Goal: Task Accomplishment & Management: Complete application form

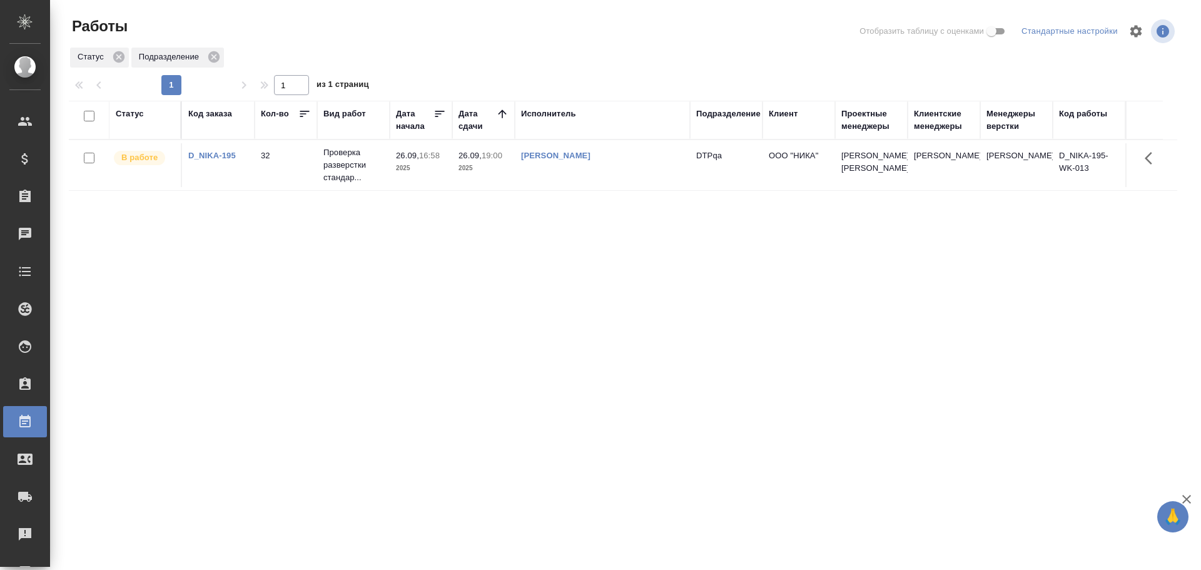
click at [635, 166] on td "[PERSON_NAME]" at bounding box center [602, 165] width 175 height 44
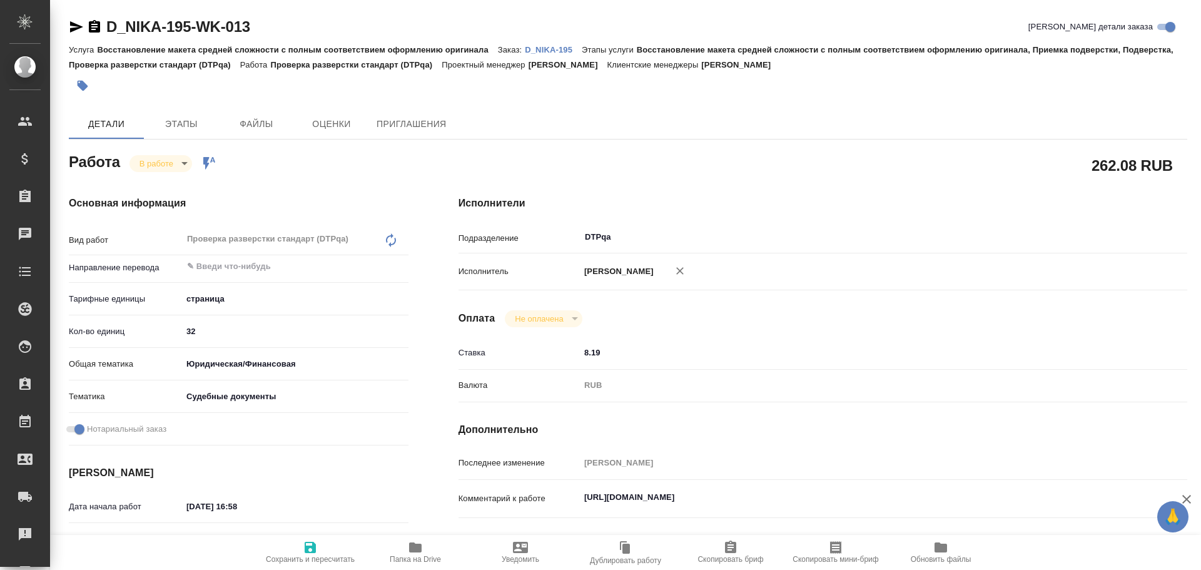
type textarea "x"
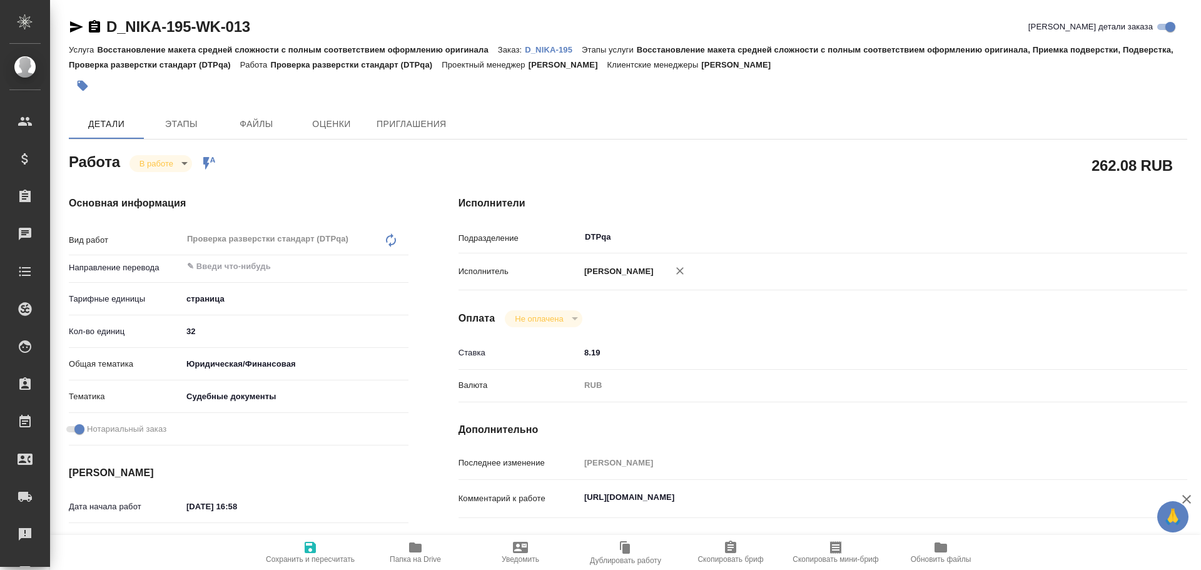
type textarea "x"
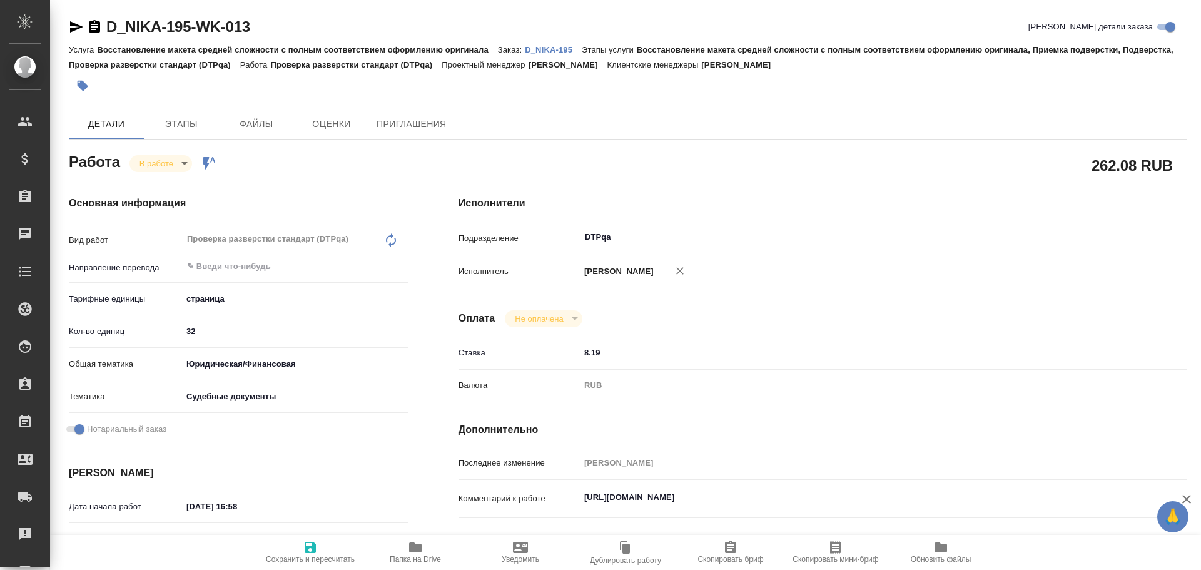
type textarea "x"
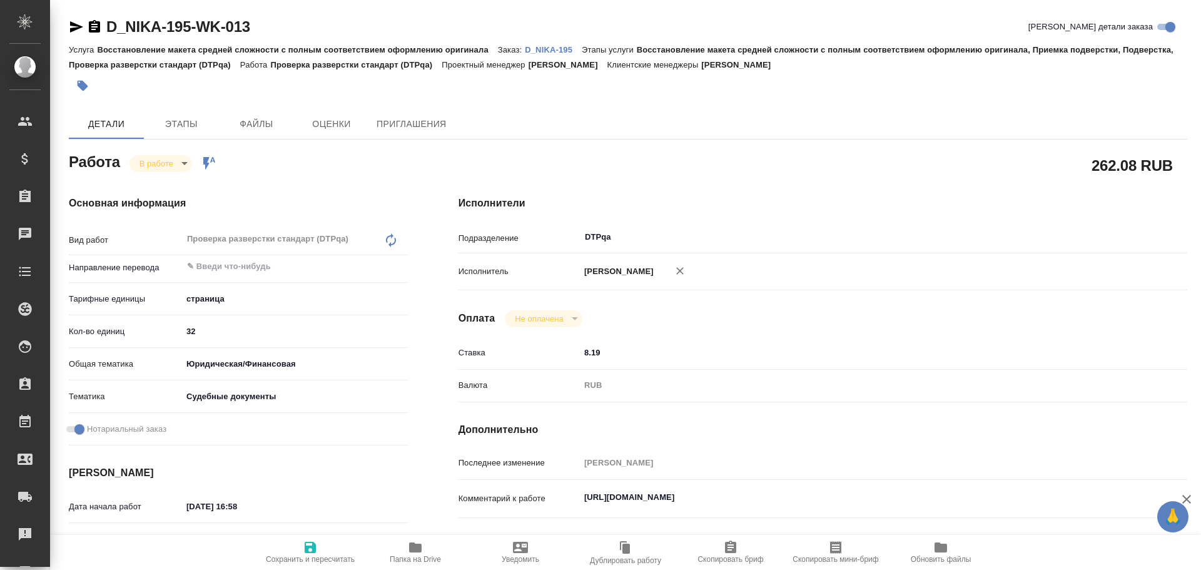
type textarea "x"
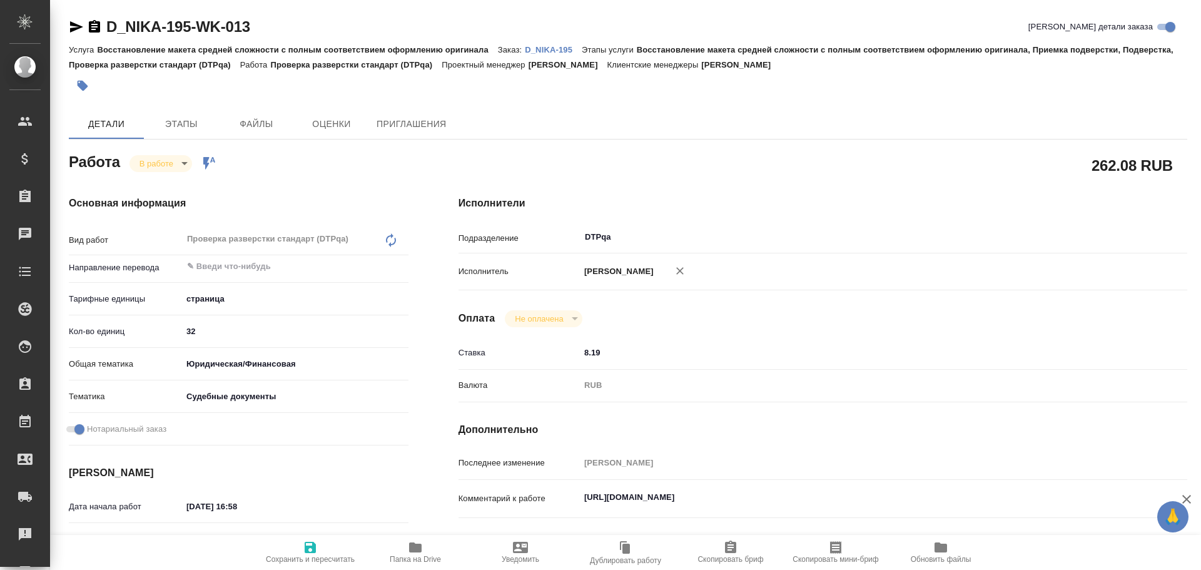
click at [414, 549] on icon "button" at bounding box center [415, 547] width 13 height 10
type textarea "x"
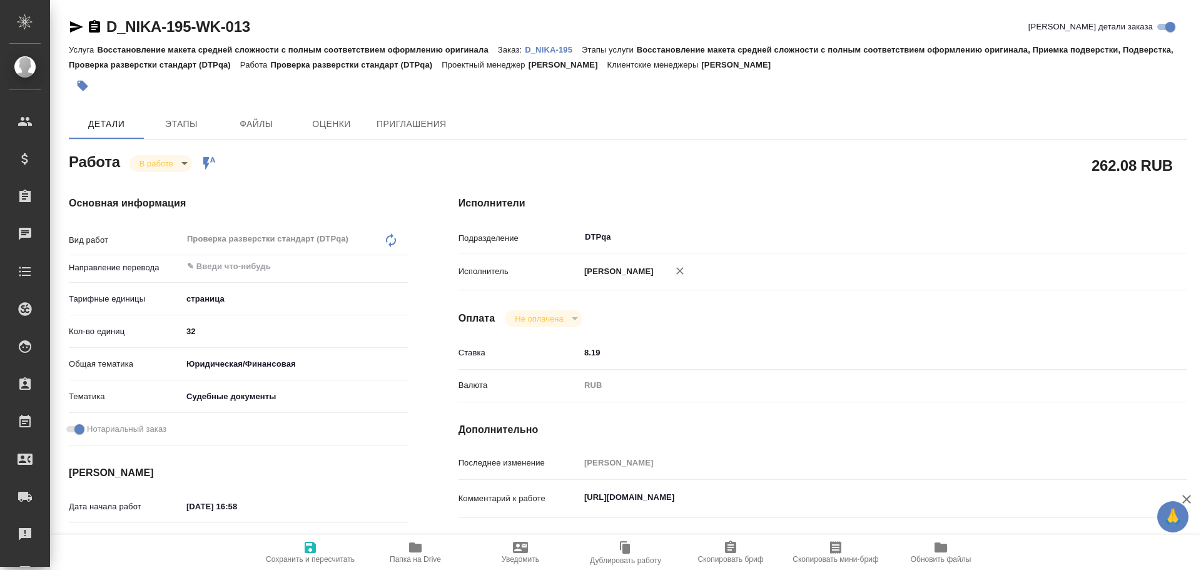
type textarea "x"
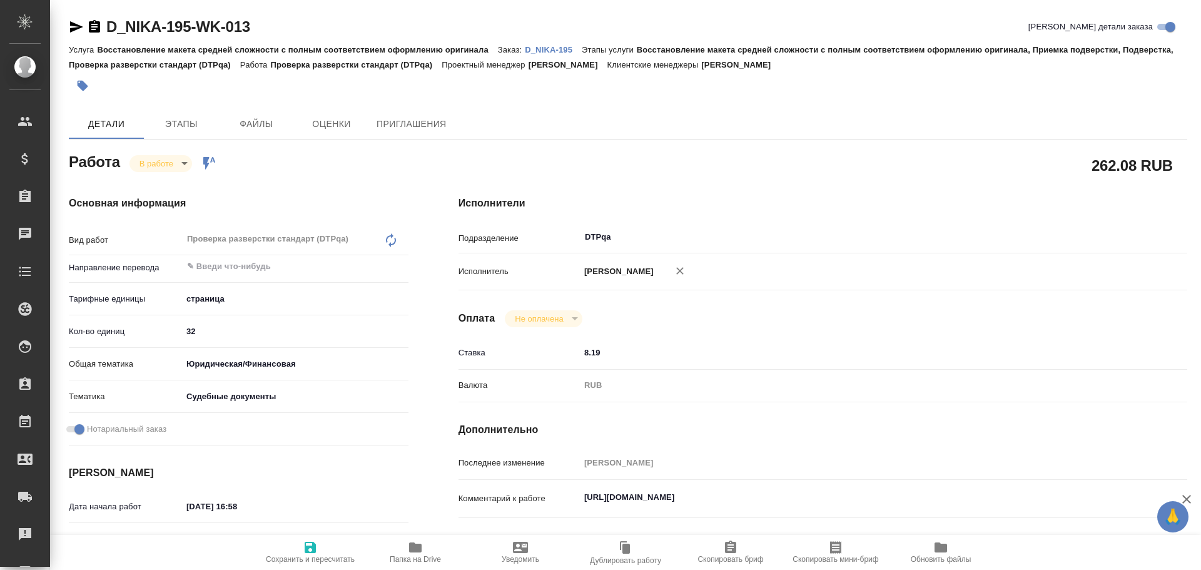
type textarea "x"
click at [861, 499] on textarea "[URL][DOMAIN_NAME]" at bounding box center [853, 497] width 547 height 21
type textarea "x"
type textarea "[URL][DOMAIN_NAME]"
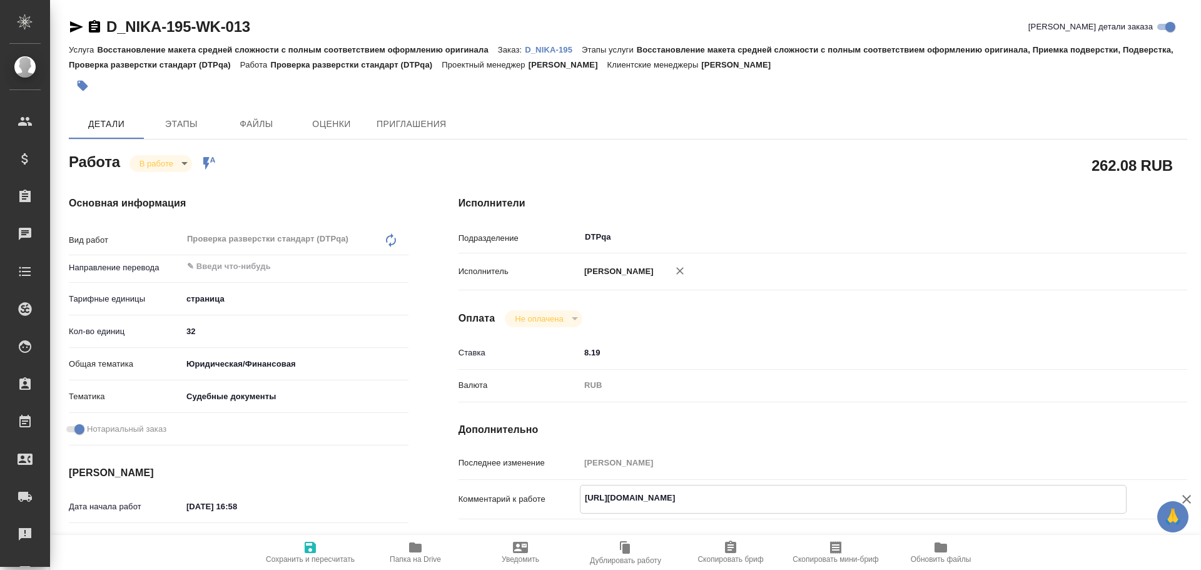
type textarea "x"
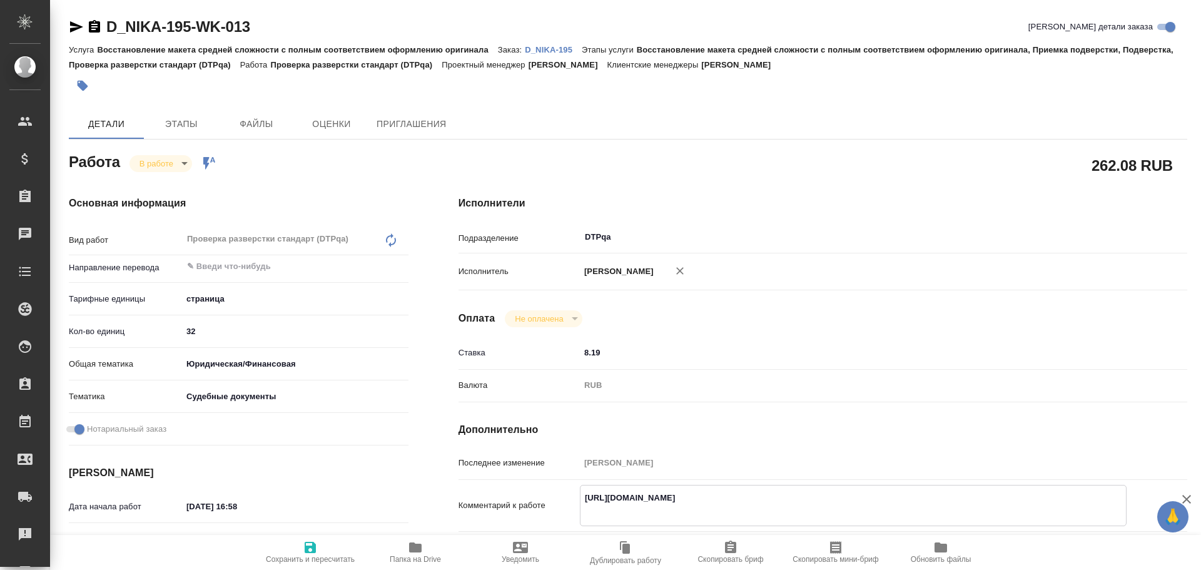
type textarea "[URL][DOMAIN_NAME] Р"
type textarea "x"
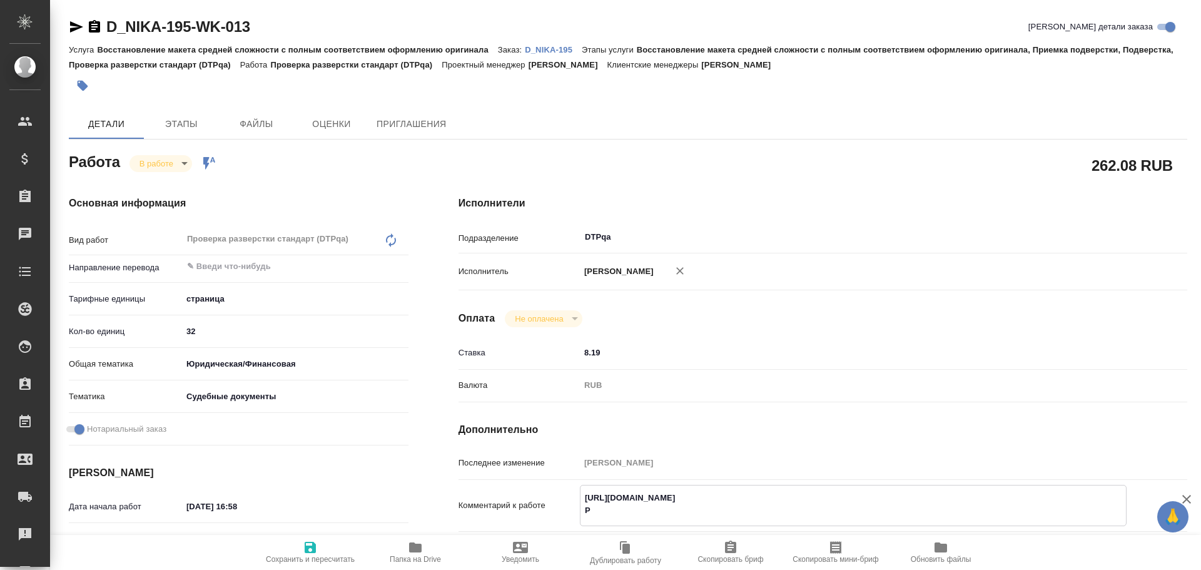
type textarea "x"
type textarea "[URL][DOMAIN_NAME] Ра"
type textarea "x"
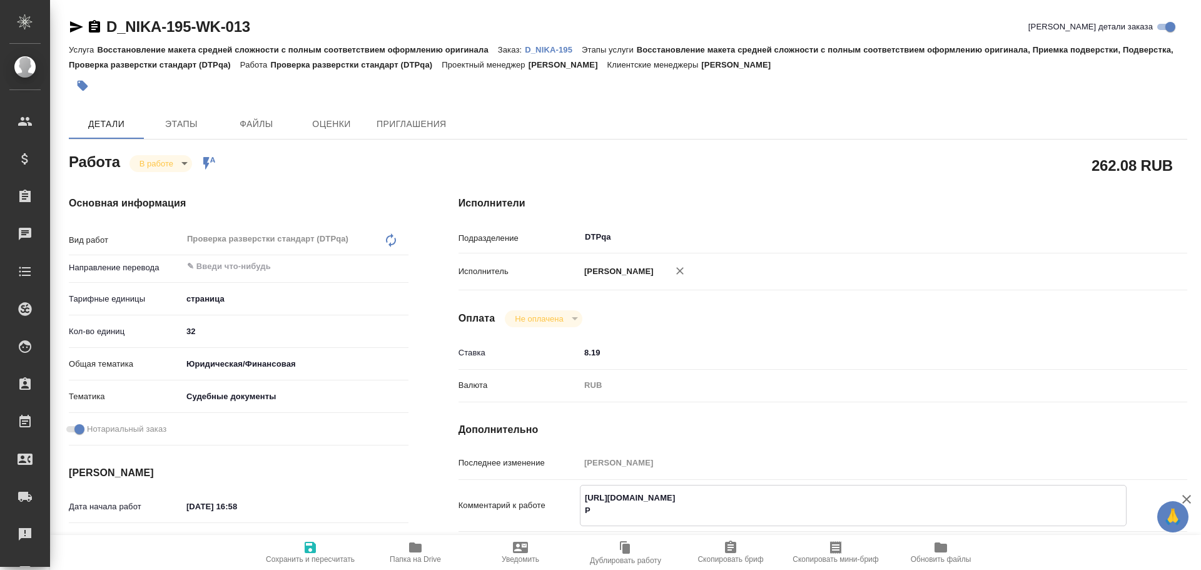
type textarea "x"
type textarea "[URL][DOMAIN_NAME] Раз"
type textarea "x"
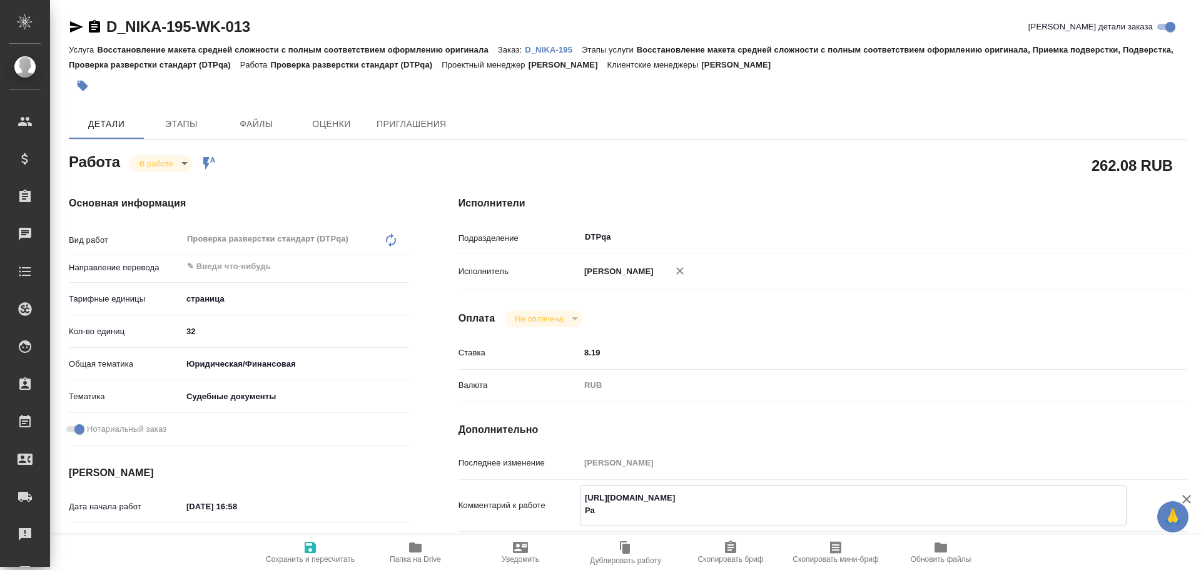
type textarea "x"
type textarea "[URL][DOMAIN_NAME] Разб"
type textarea "x"
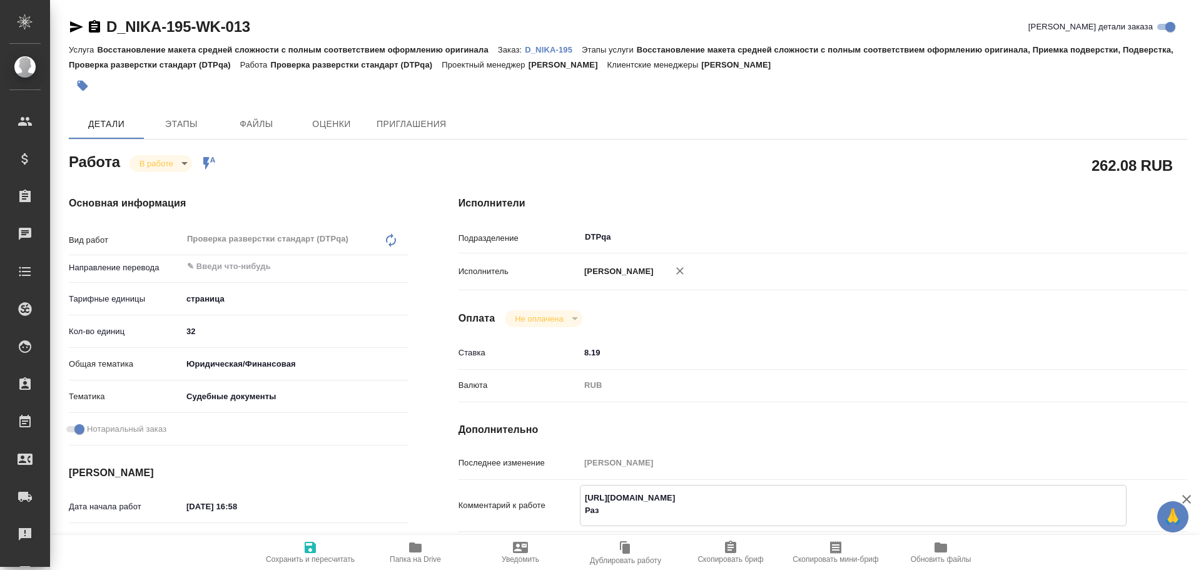
type textarea "x"
type textarea "[URL][DOMAIN_NAME] Разбо"
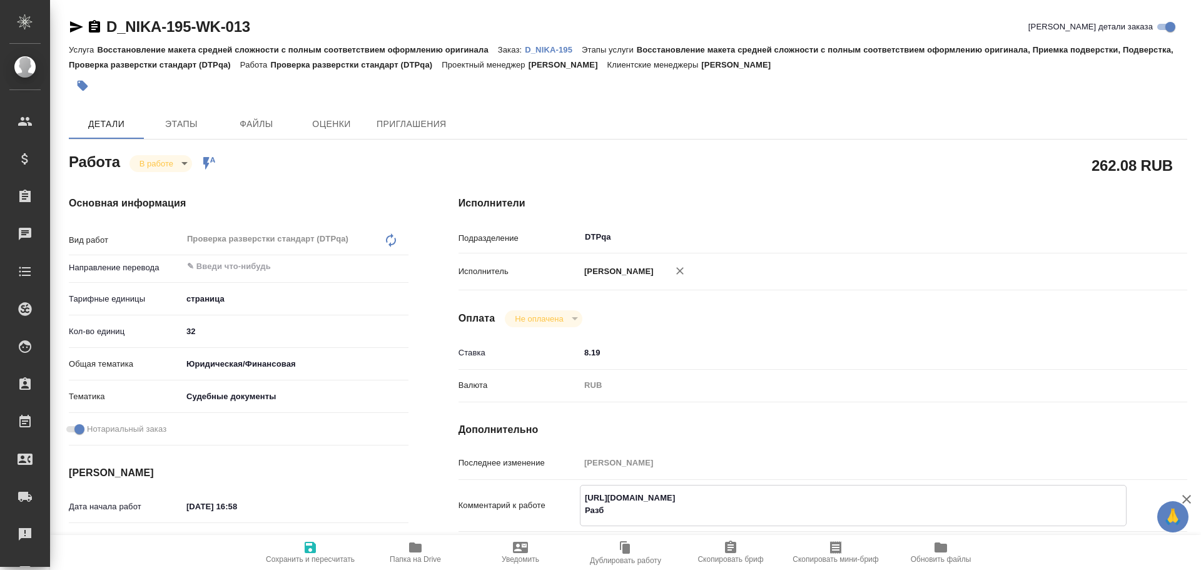
type textarea "x"
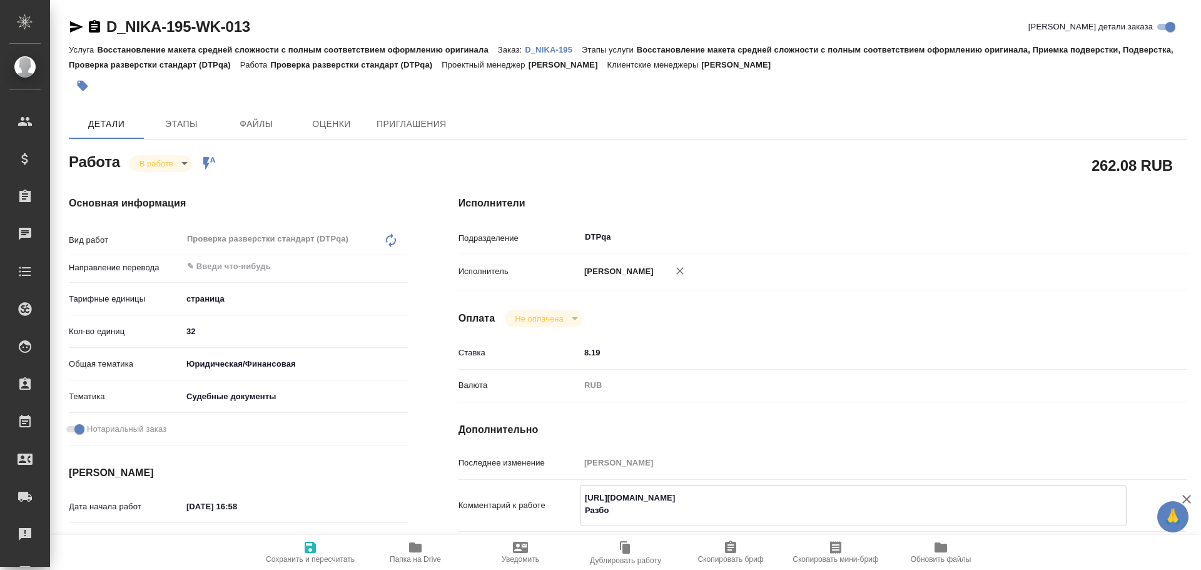
type textarea "[URL][DOMAIN_NAME] Разбор"
type textarea "x"
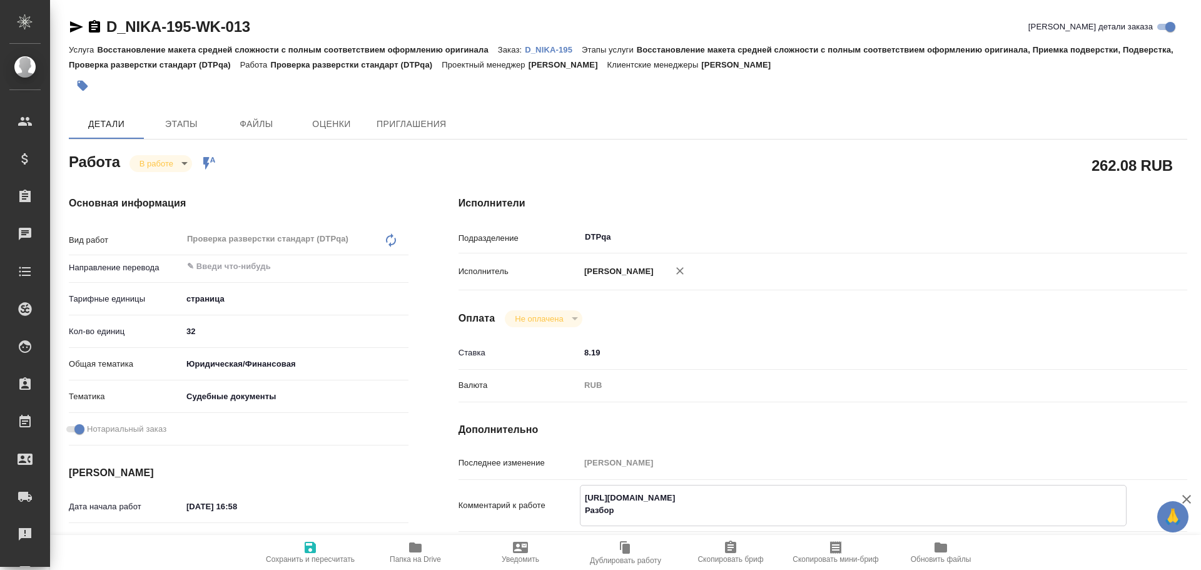
type textarea "x"
type textarea "[URL][DOMAIN_NAME] Разбор"
type textarea "x"
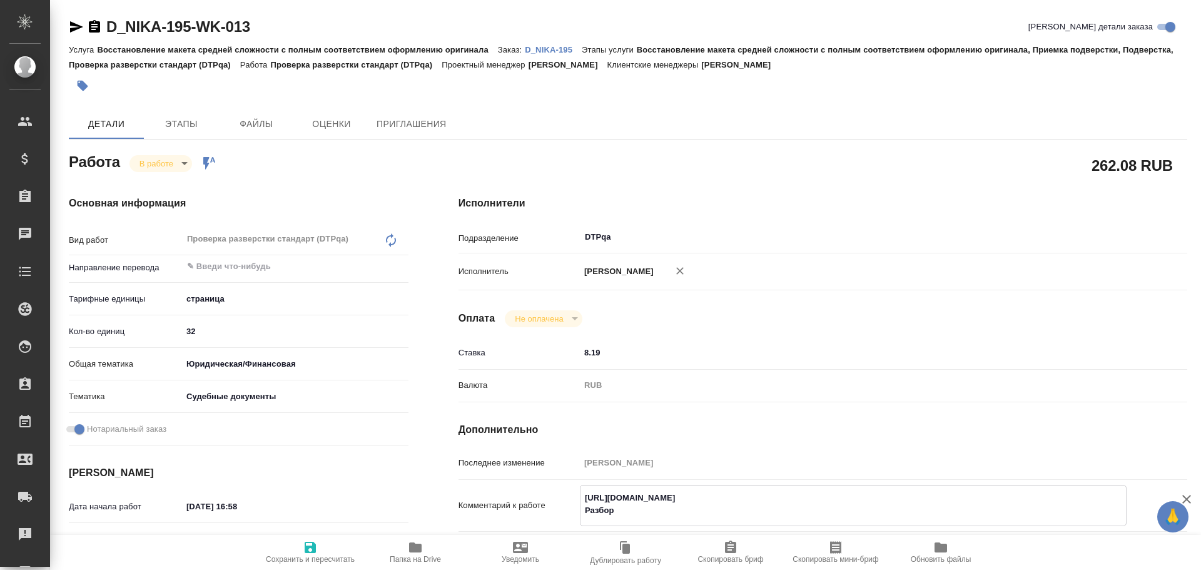
type textarea "x"
paste textarea "[URL][DOMAIN_NAME]"
type textarea "x"
type textarea "[URL][DOMAIN_NAME] Разбор [URL][DOMAIN_NAME]"
type textarea "x"
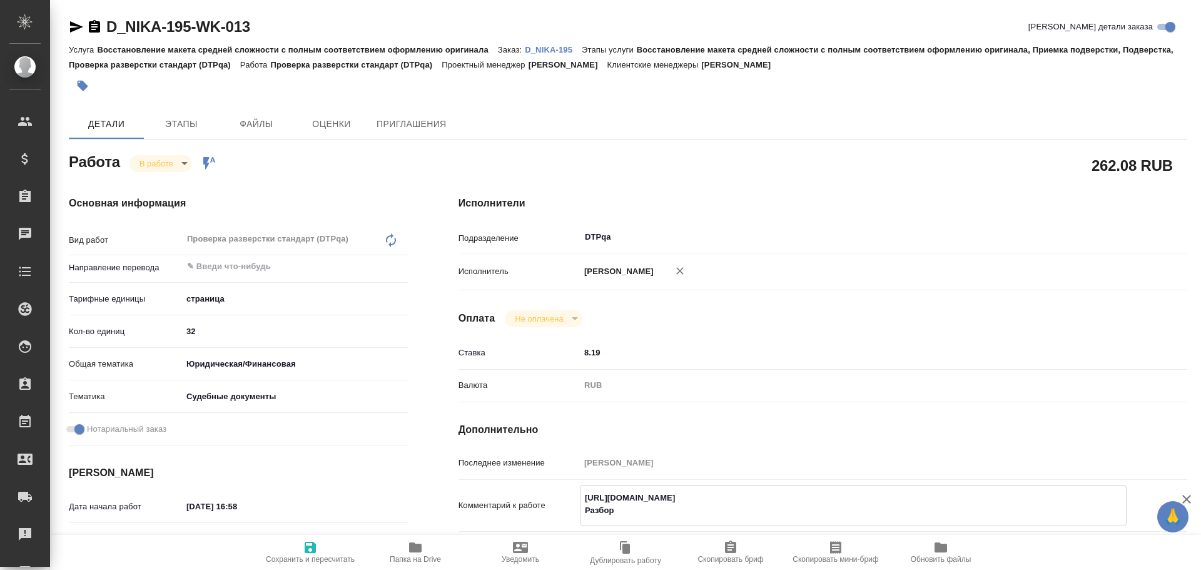
type textarea "x"
type textarea "[URL][DOMAIN_NAME] Разбор [URL][DOMAIN_NAME]"
type textarea "x"
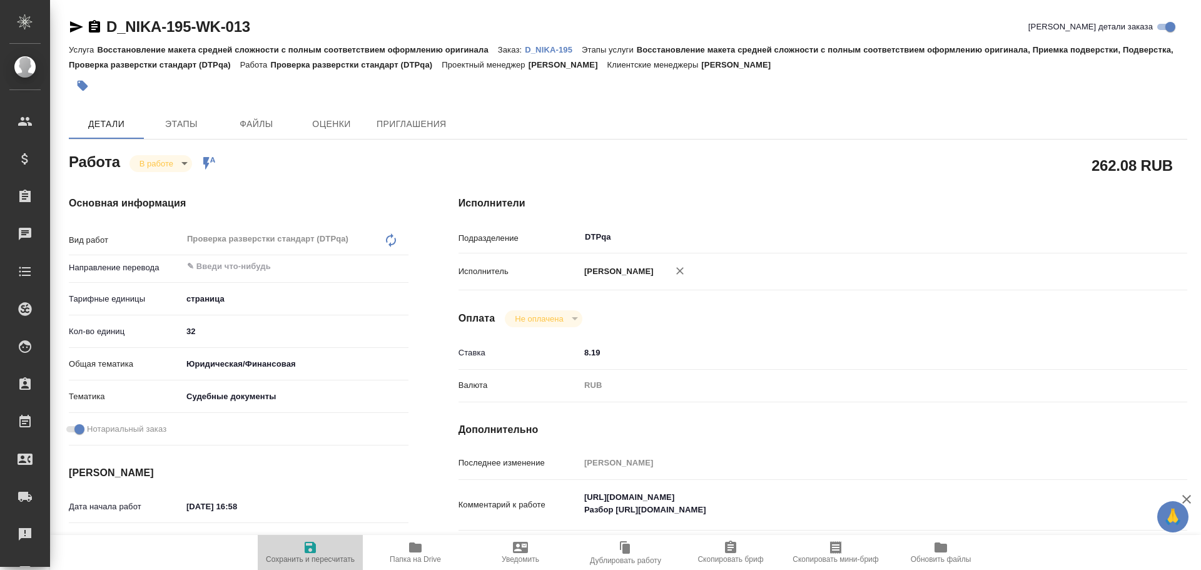
click at [301, 546] on span "Сохранить и пересчитать" at bounding box center [310, 552] width 90 height 24
type textarea "x"
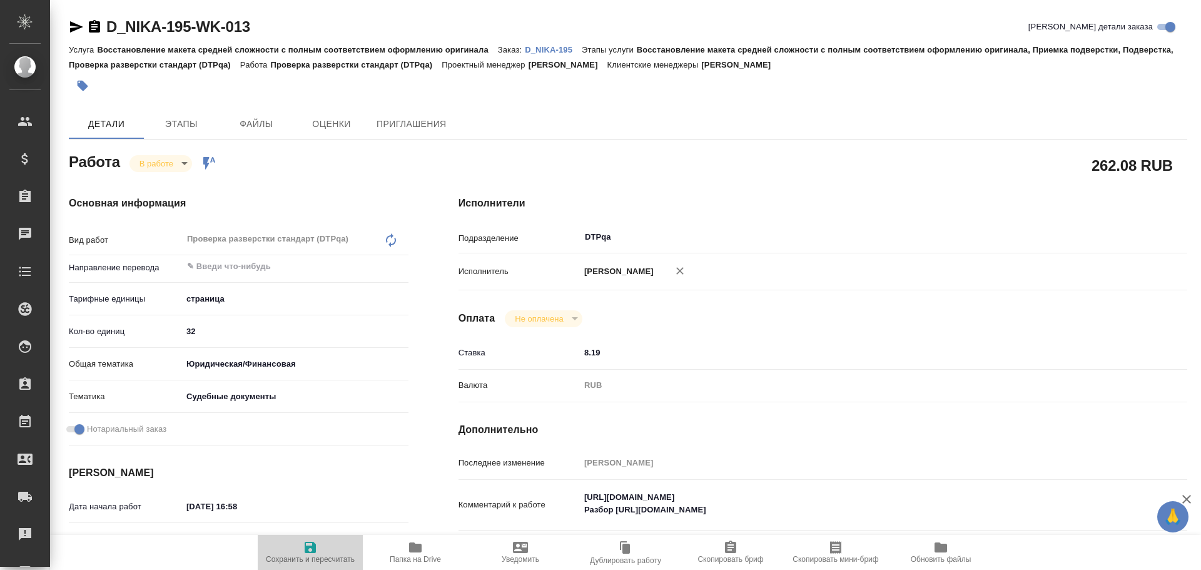
type textarea "x"
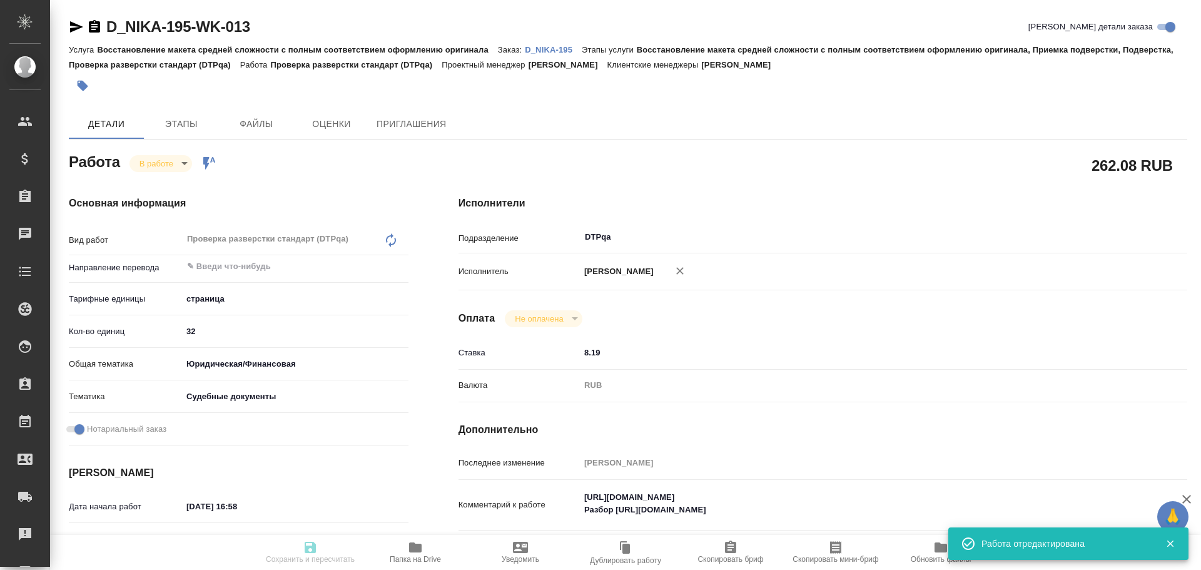
type textarea "x"
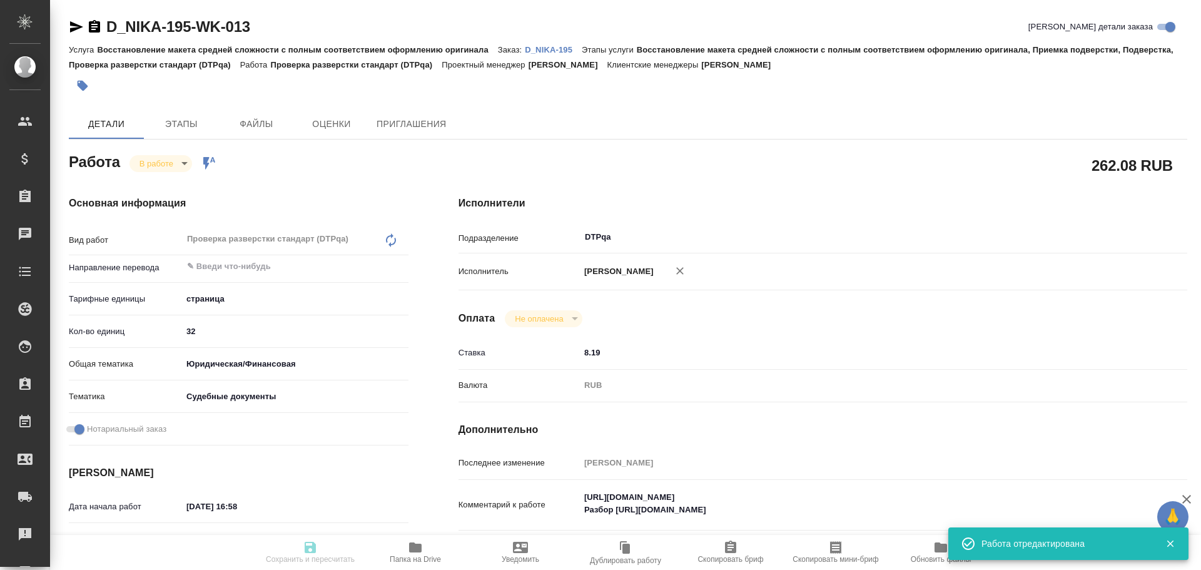
type textarea "x"
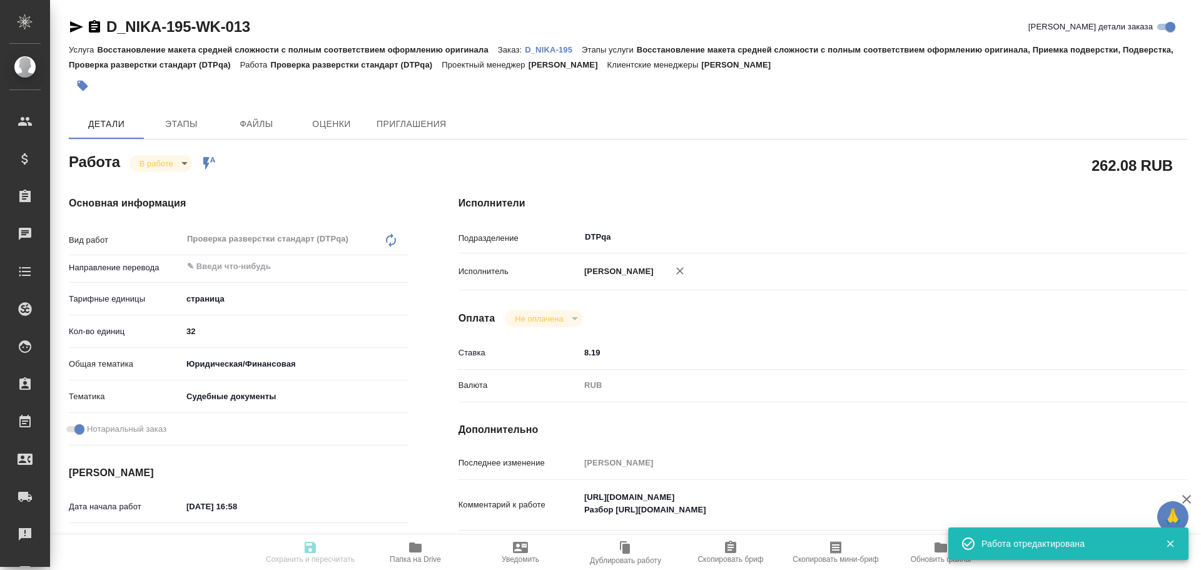
type input "inProgress"
type textarea "Проверка разверстки стандарт (DTPqa)"
type textarea "x"
type input "5a8b1489cc6b4906c91bfdb2"
type input "32"
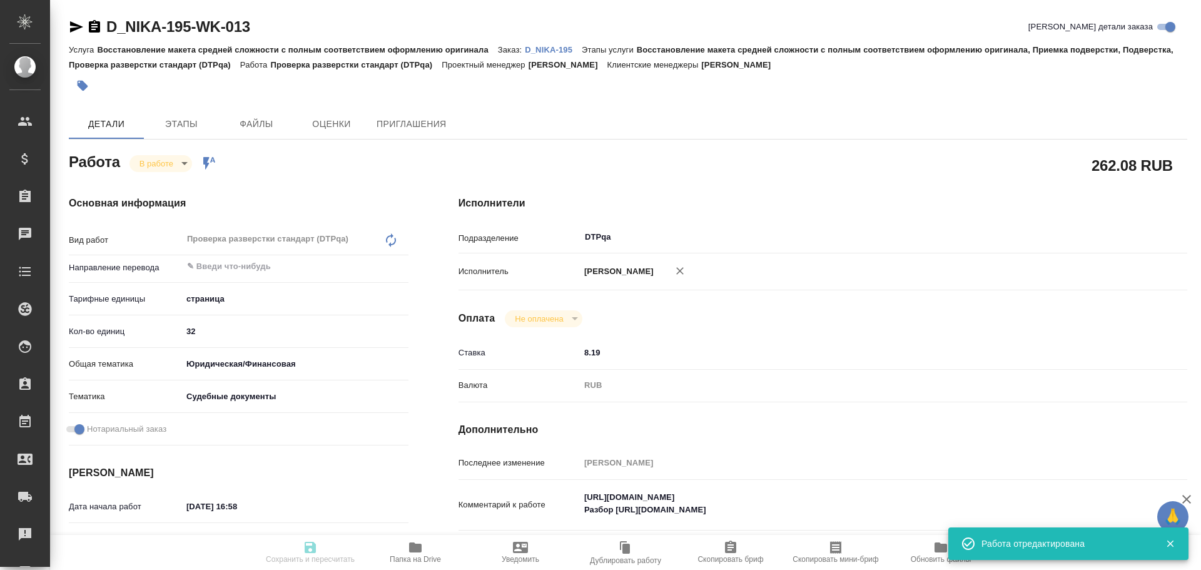
type input "yr-fn"
type input "5a8b8b956a9677013d343d23"
checkbox input "true"
type input "[DATE] 16:58"
type input "[DATE] 17:00"
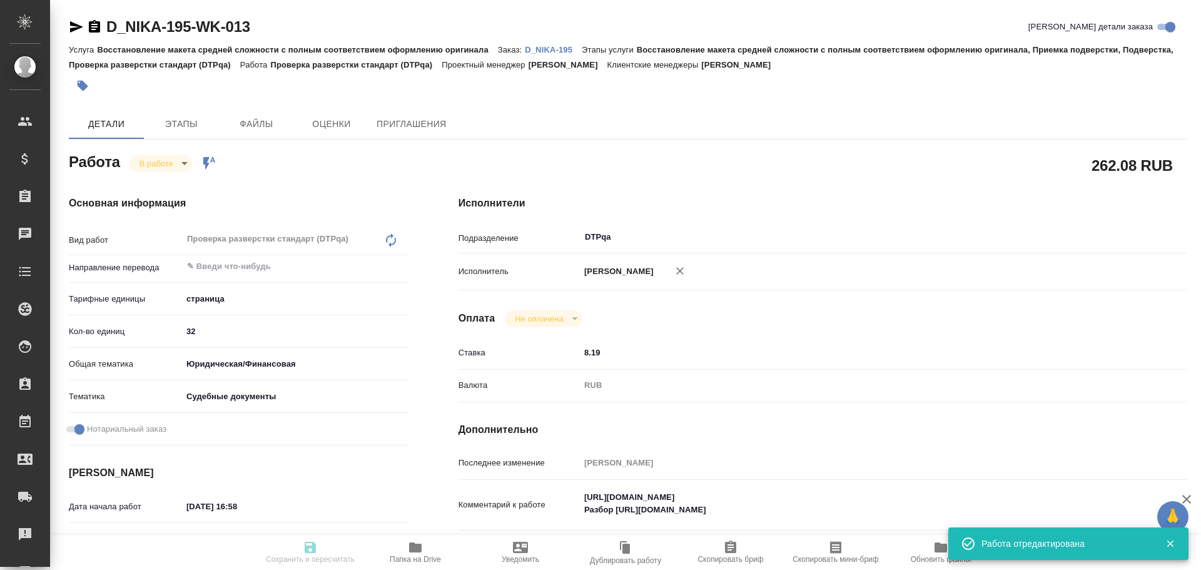
type input "[DATE] 19:00"
type input "[DATE] 17:00"
type input "DTPqa"
type input "notPayed"
type input "8.19"
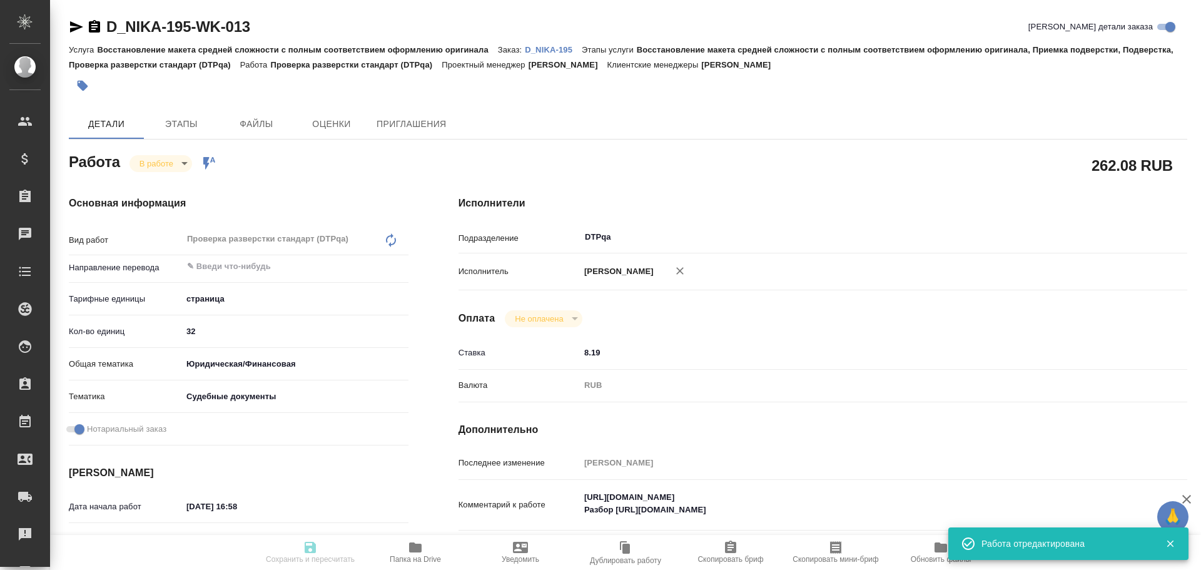
type input "RUB"
type input "[PERSON_NAME]"
type textarea "[URL][DOMAIN_NAME] Разбор [URL][DOMAIN_NAME]"
type textarea "x"
type textarea "/Clients/ООО "НИКА"/Orders/D_NIKA-195/DTP/D_NIKA-195-WK-013"
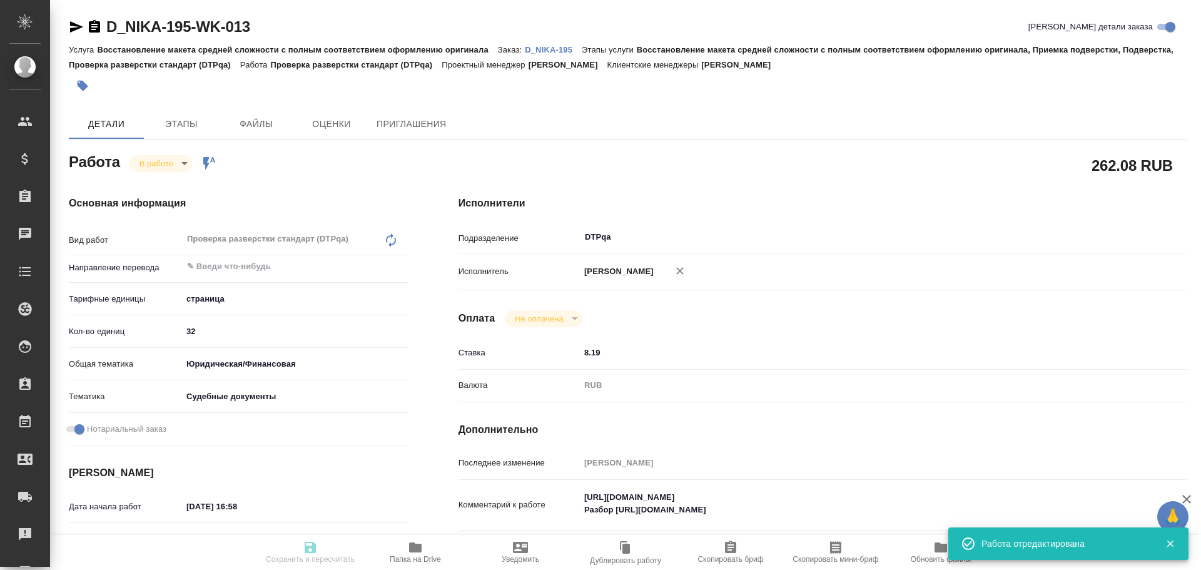
type textarea "x"
type input "D_NIKA-195"
type input "Восстановление макета средней сложности с полным соответствием оформлению ориги…"
type input "[PERSON_NAME]"
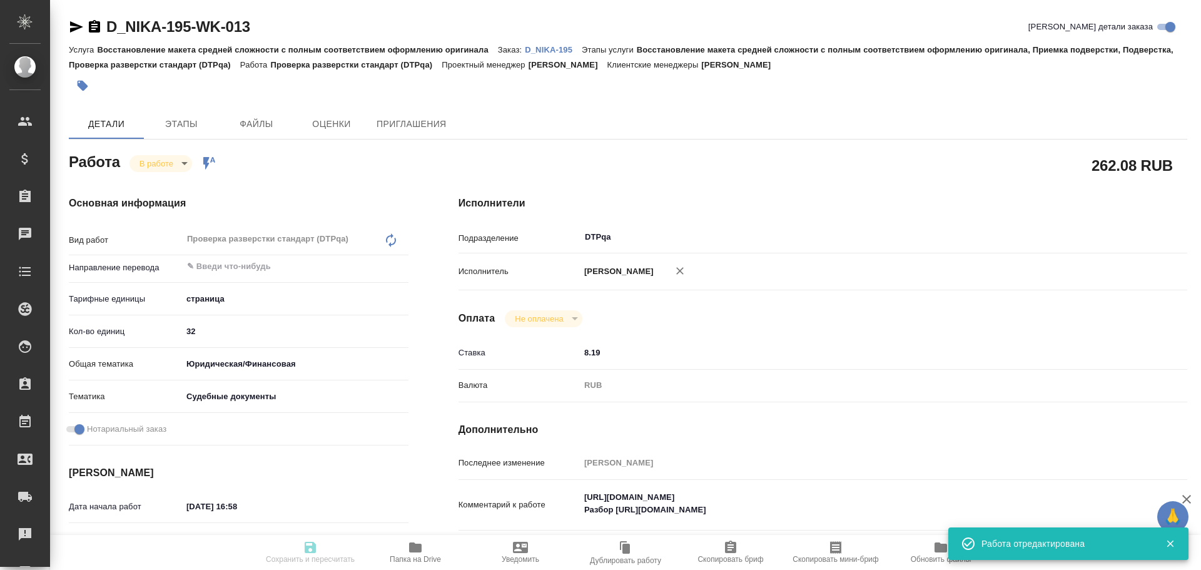
type input "[PERSON_NAME]"
type input "/Clients/ООО "НИКА"/Orders/D_NIKA-195"
type input "[URL][DOMAIN_NAME]"
type textarea "x"
type textarea "На документе появятся копийный штамп, удо нота и апо на доперевод"
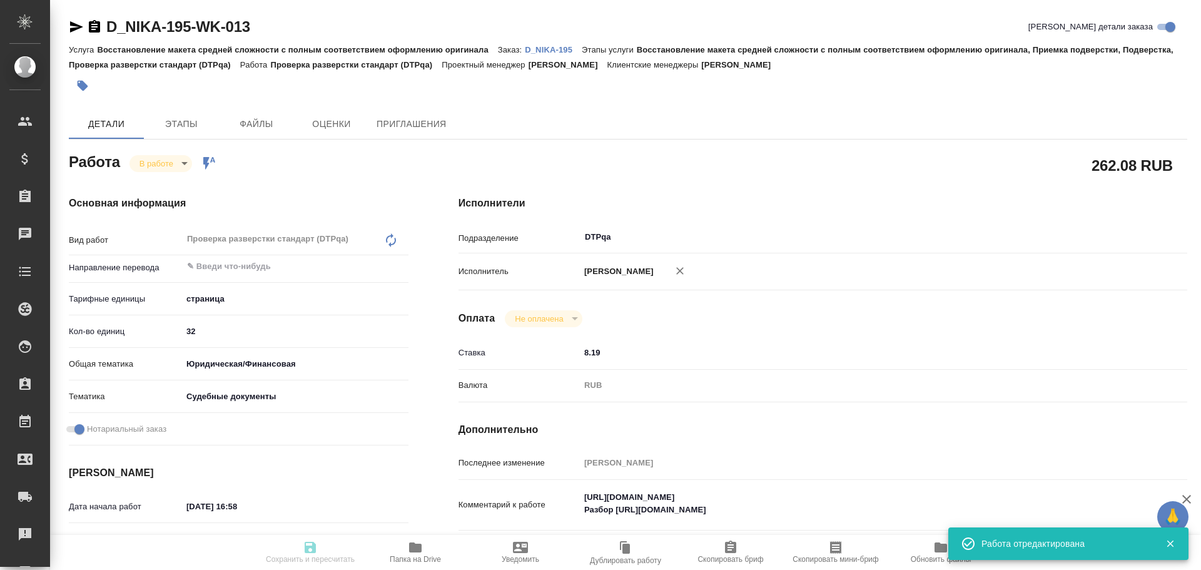
type textarea "x"
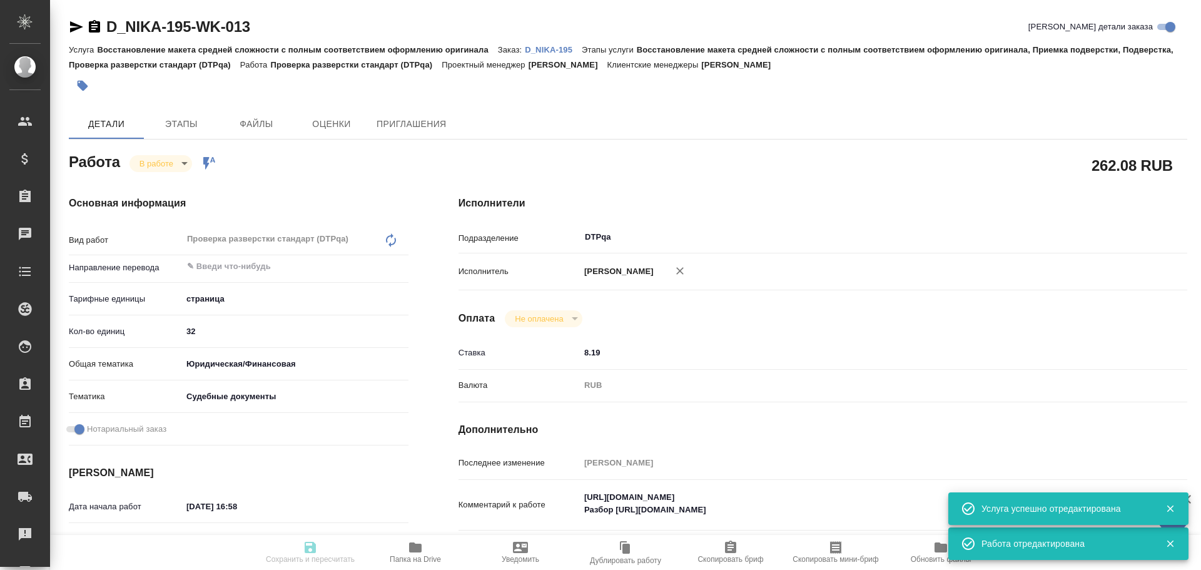
type textarea "x"
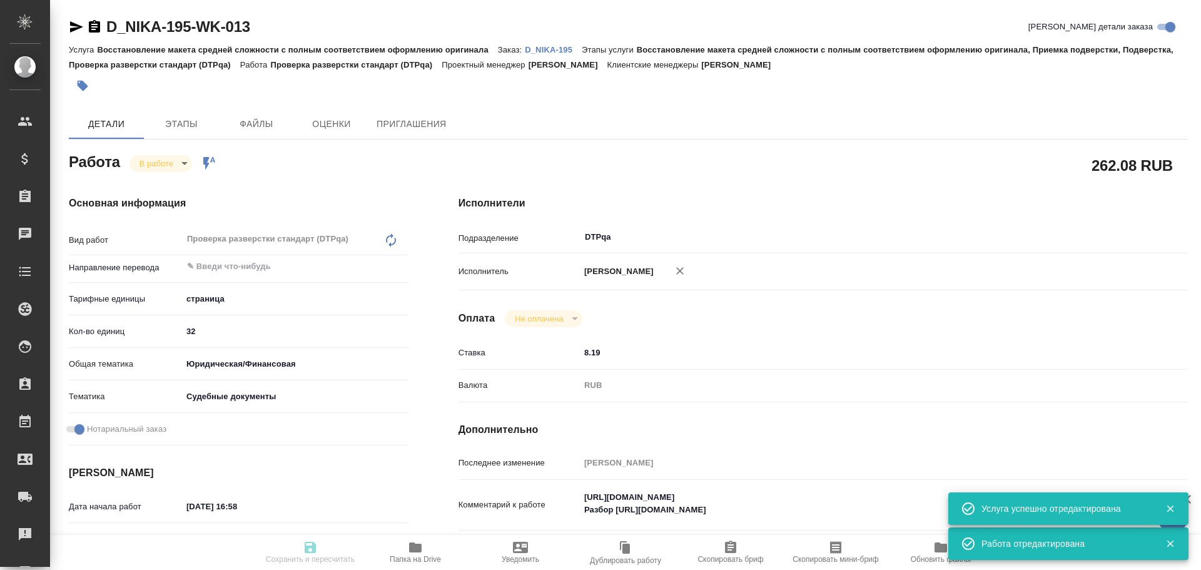
type textarea "x"
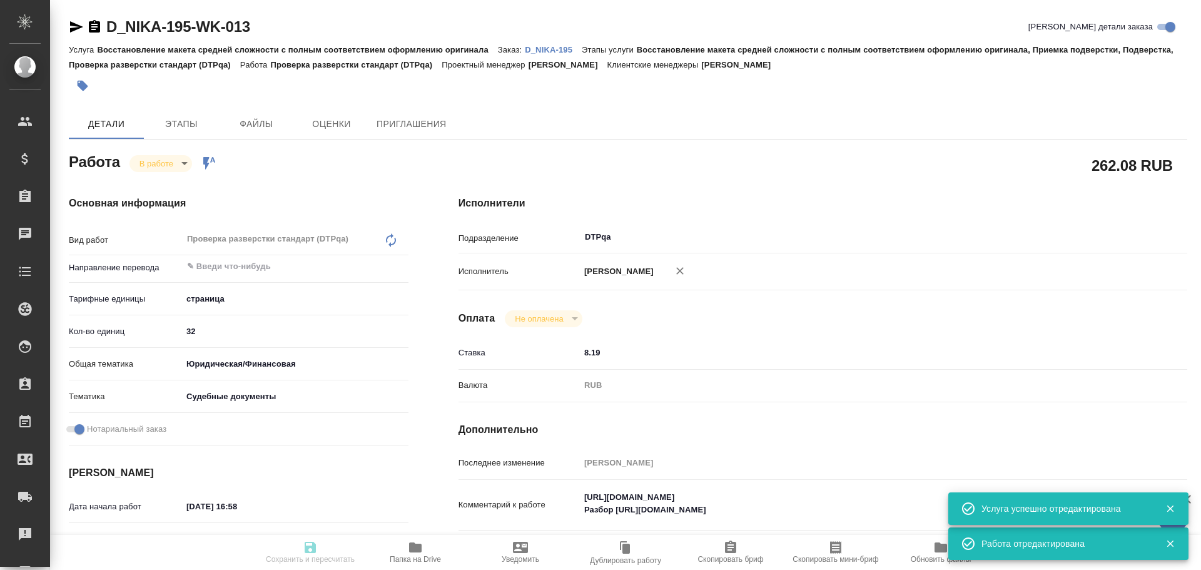
type textarea "x"
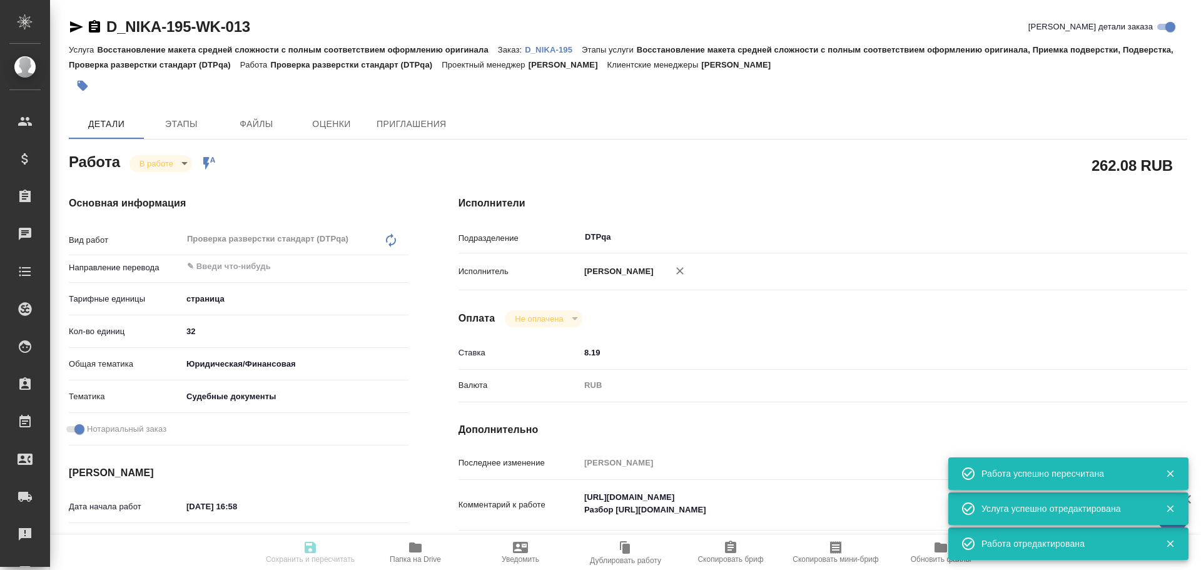
type input "inProgress"
type textarea "Проверка разверстки стандарт (DTPqa)"
type textarea "x"
type input "5a8b1489cc6b4906c91bfdb2"
type input "32"
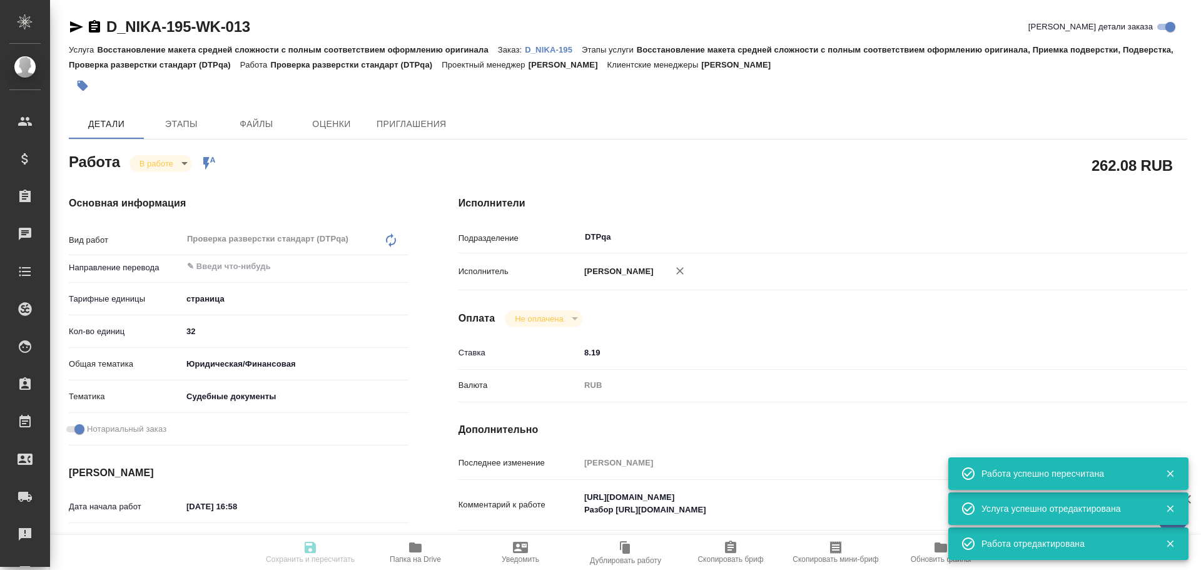
type input "yr-fn"
type input "5a8b8b956a9677013d343d23"
checkbox input "true"
type input "[DATE] 16:58"
type input "[DATE] 17:00"
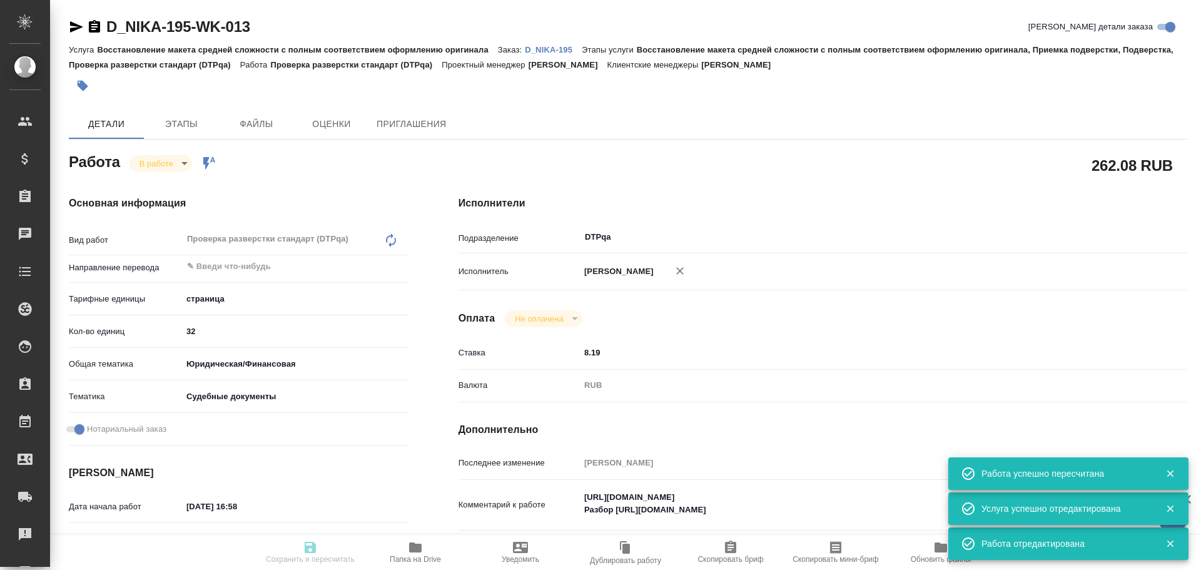
type input "[DATE] 19:00"
type input "[DATE] 17:00"
type input "DTPqa"
type input "notPayed"
type input "8.19"
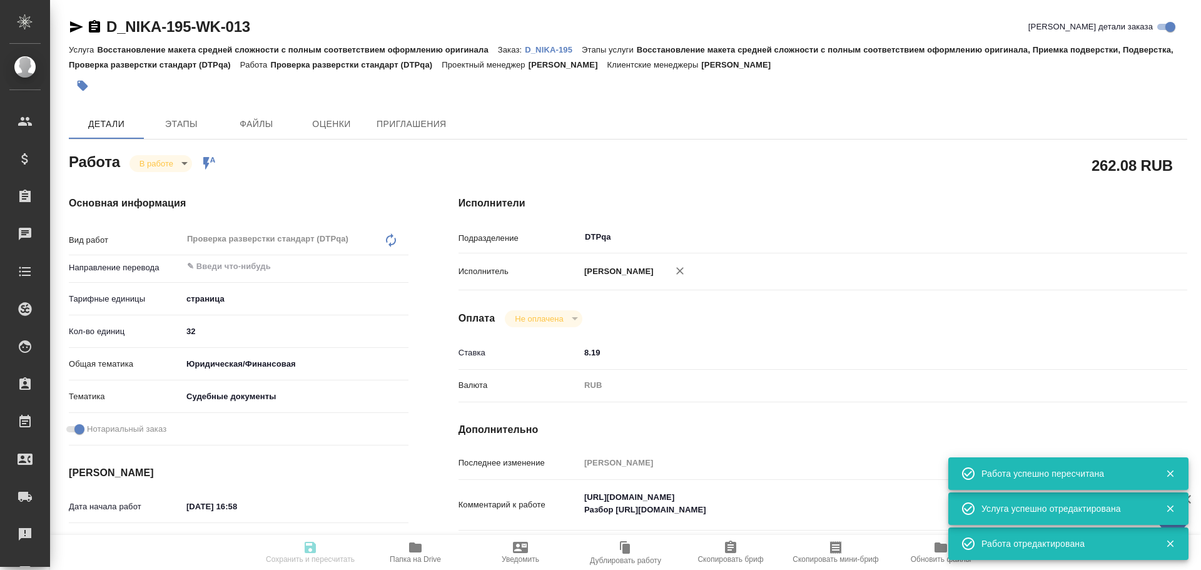
type input "RUB"
type input "[PERSON_NAME]"
type textarea "[URL][DOMAIN_NAME] Разбор [URL][DOMAIN_NAME]"
type textarea "x"
type textarea "/Clients/ООО "НИКА"/Orders/D_NIKA-195/DTP/D_NIKA-195-WK-013"
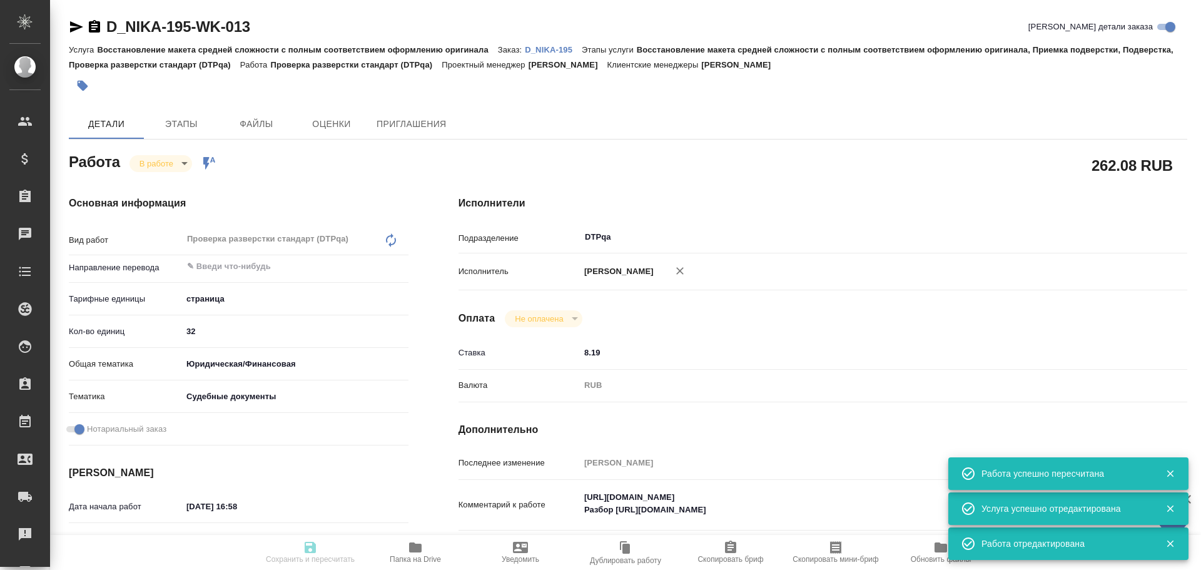
type textarea "x"
type input "D_NIKA-195"
type input "Восстановление макета средней сложности с полным соответствием оформлению ориги…"
type input "[PERSON_NAME]"
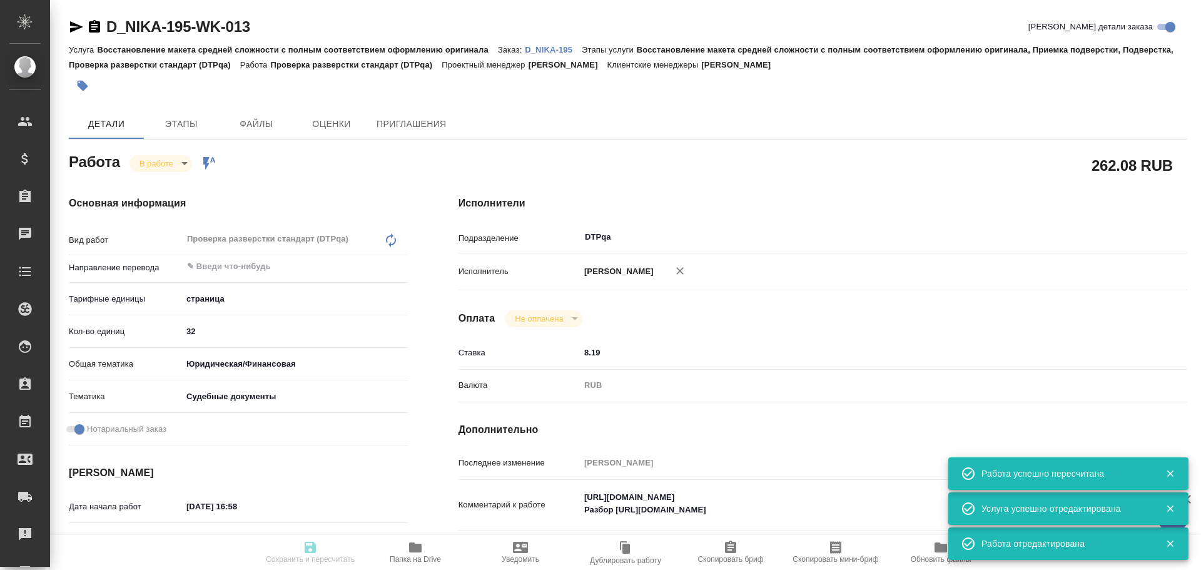
type input "[PERSON_NAME]"
type input "/Clients/ООО "НИКА"/Orders/D_NIKA-195"
type input "[URL][DOMAIN_NAME]"
type textarea "x"
type textarea "На документе появятся копийный штамп, удо нота и апо на доперевод"
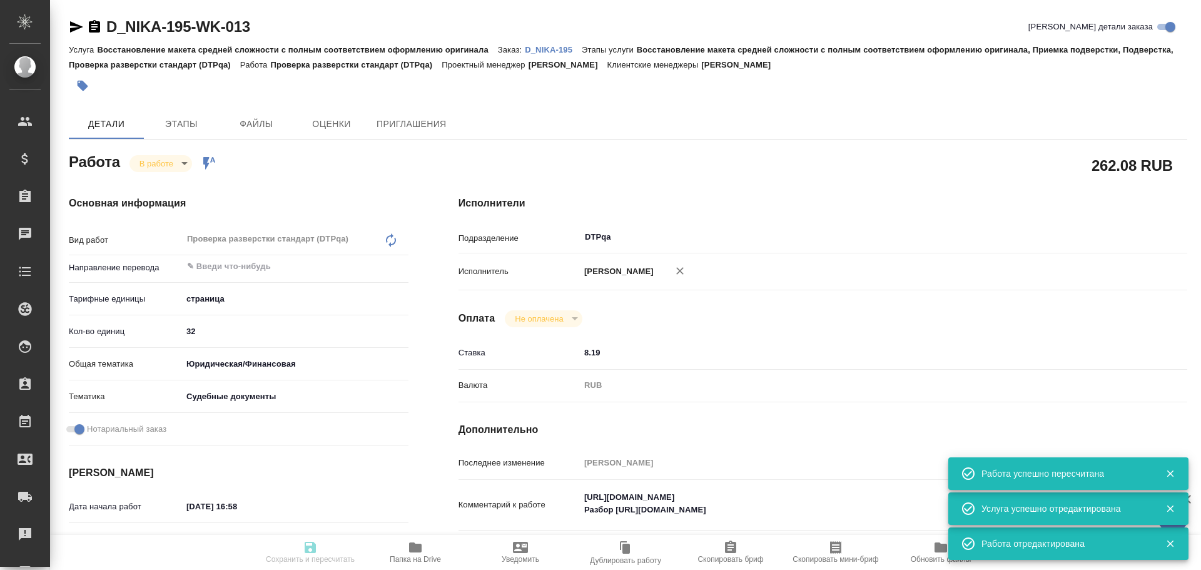
type textarea "x"
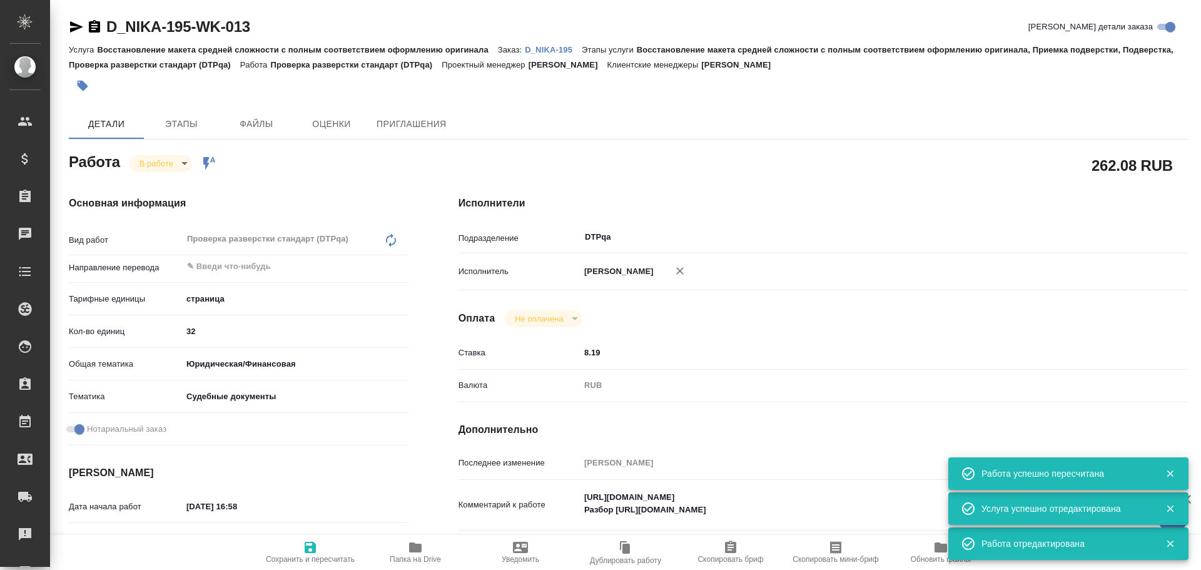
type textarea "x"
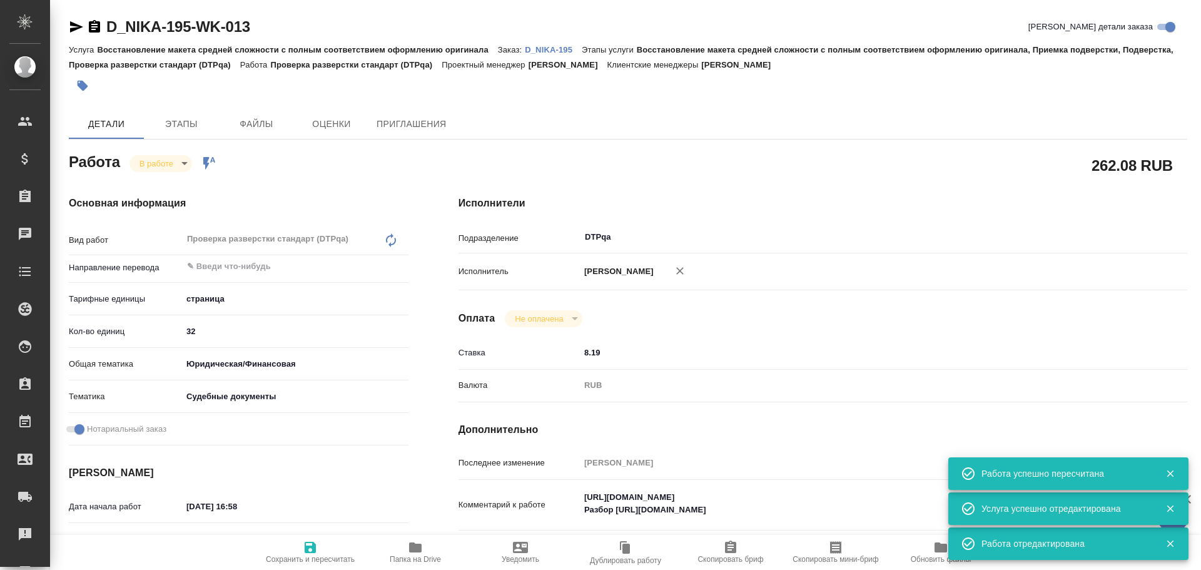
type textarea "x"
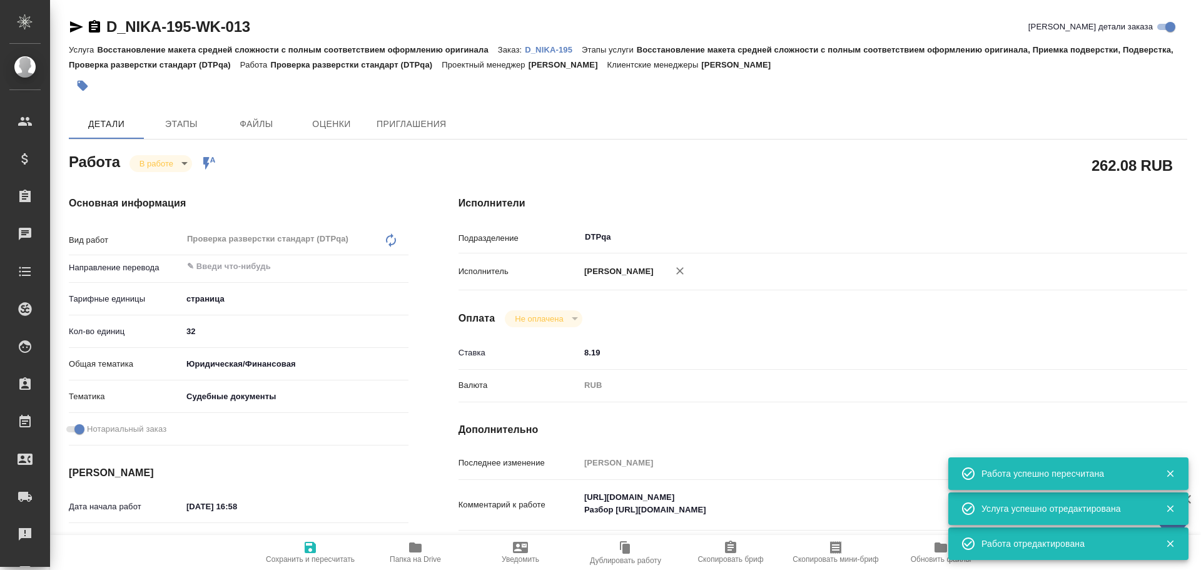
type textarea "x"
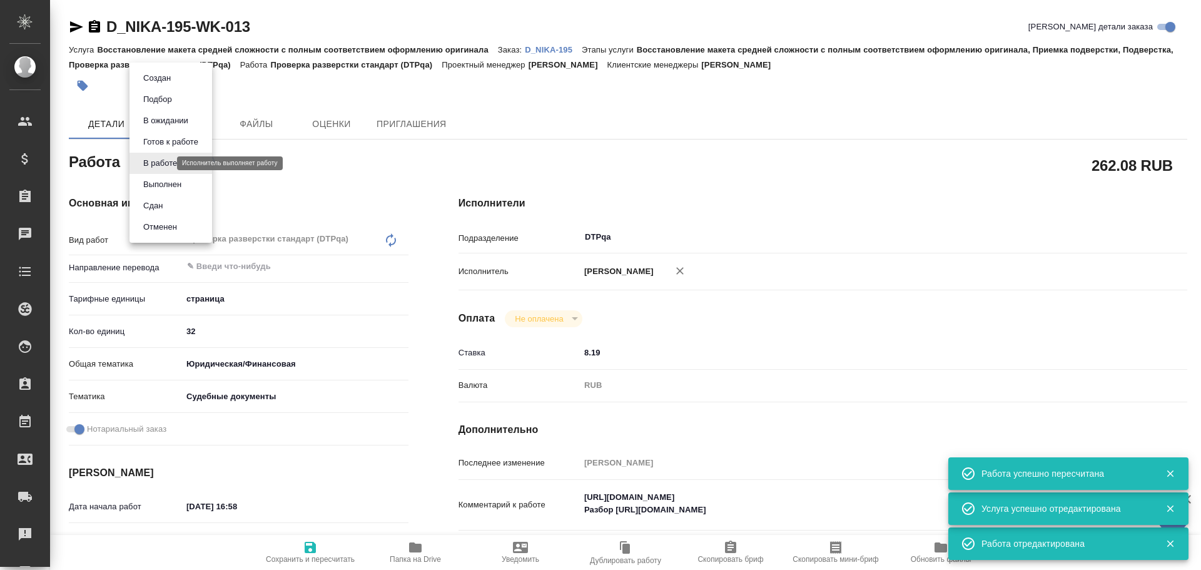
click at [163, 160] on body "🙏 .cls-1 fill:#fff; AWATERA Chulets [PERSON_NAME] Спецификации Заказы 0 Чаты To…" at bounding box center [600, 285] width 1201 height 570
type textarea "x"
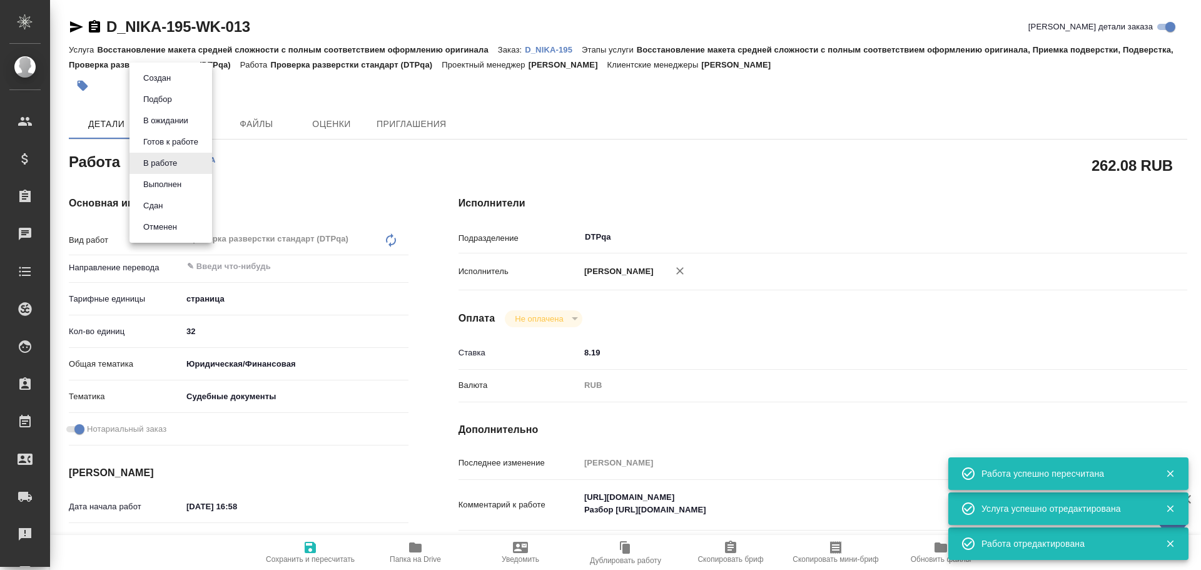
type textarea "x"
click at [166, 182] on button "Выполнен" at bounding box center [163, 185] width 46 height 14
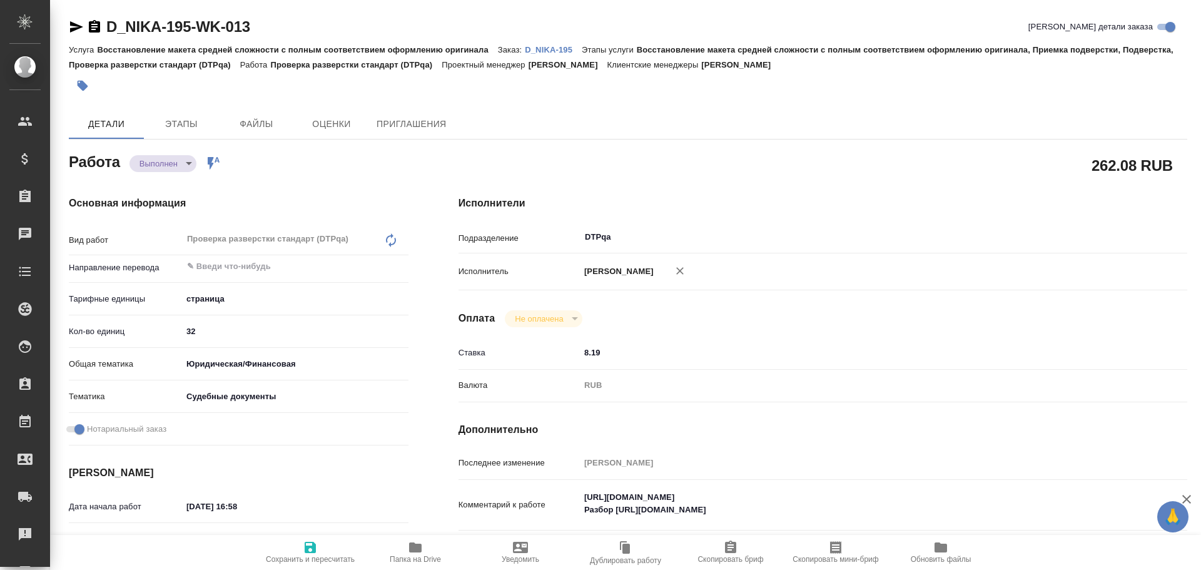
type textarea "x"
click at [312, 552] on icon "button" at bounding box center [310, 547] width 11 height 11
